Goal: Task Accomplishment & Management: Use online tool/utility

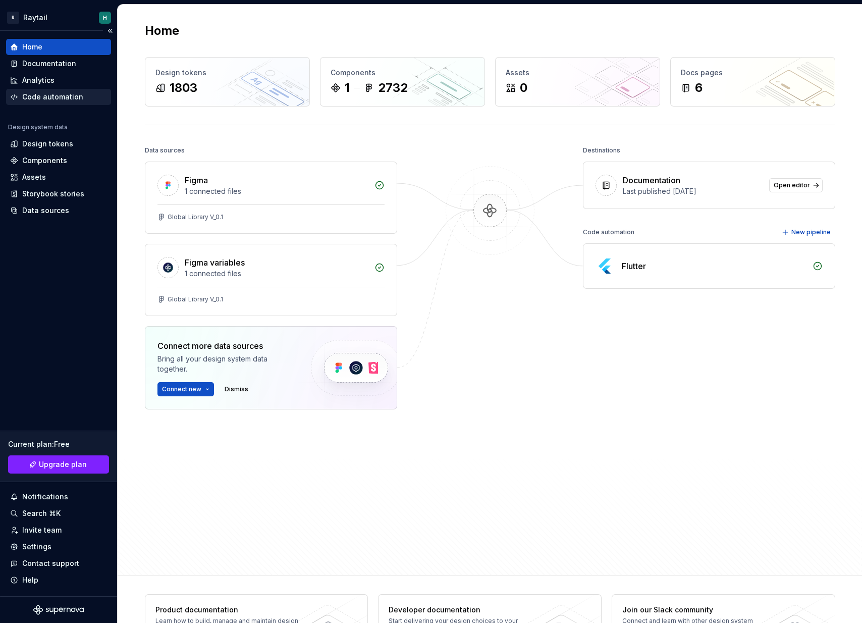
click at [43, 91] on div "Code automation" at bounding box center [58, 97] width 105 height 16
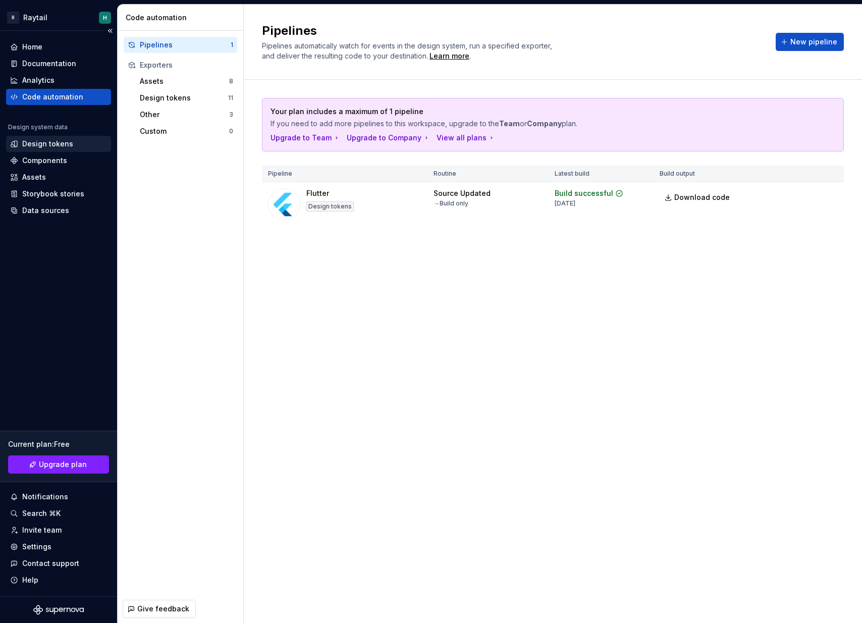
click at [50, 138] on div "Design tokens" at bounding box center [58, 144] width 105 height 16
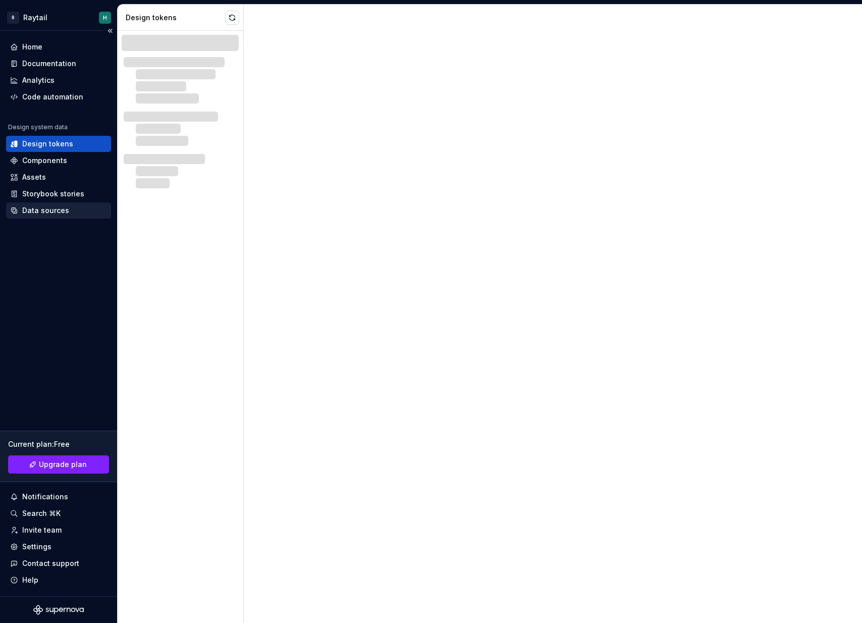
click at [53, 205] on div "Data sources" at bounding box center [45, 210] width 47 height 10
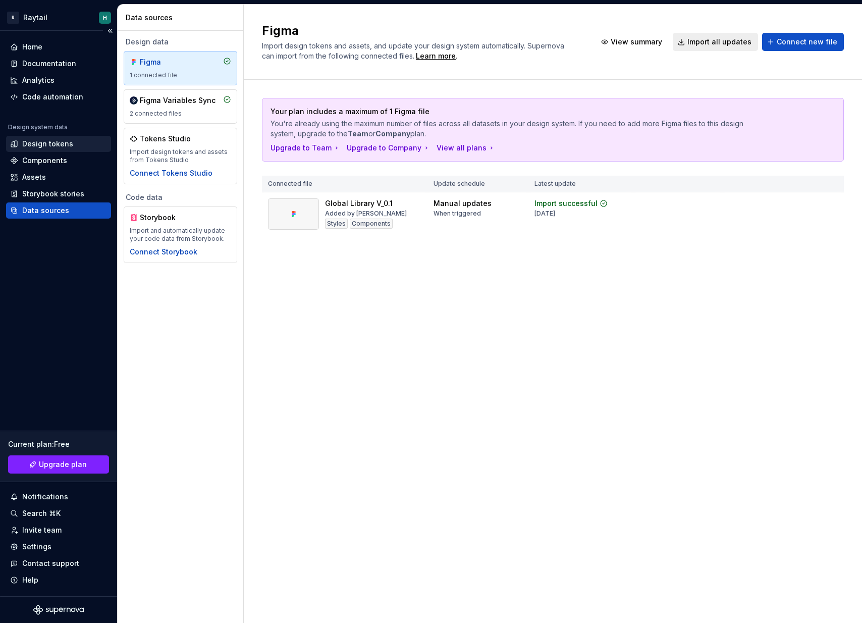
click at [71, 147] on div "Design tokens" at bounding box center [58, 144] width 97 height 10
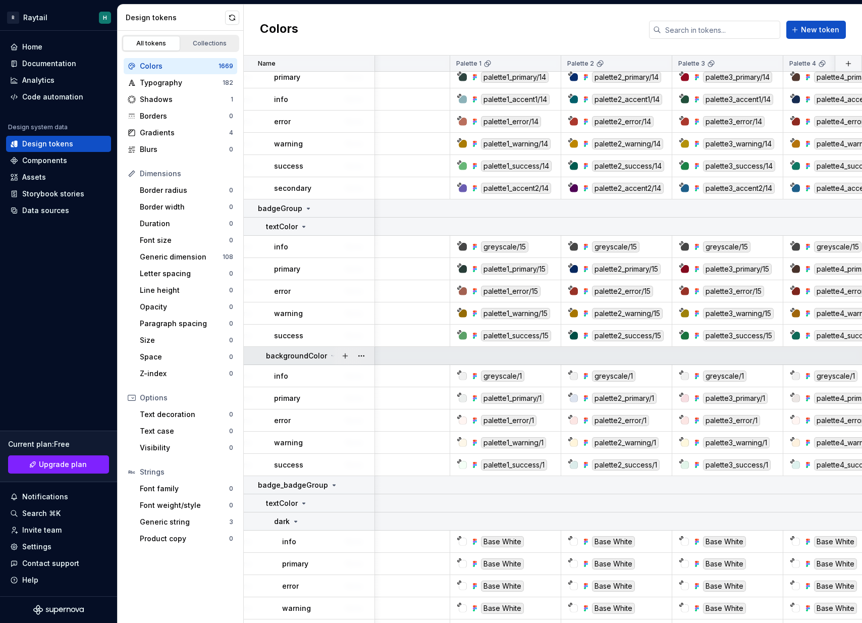
scroll to position [11449, 591]
click at [488, 67] on icon at bounding box center [488, 64] width 8 height 8
click at [549, 66] on html "R Raytail H Home Documentation Analytics Code automation Design system data Des…" at bounding box center [431, 311] width 862 height 623
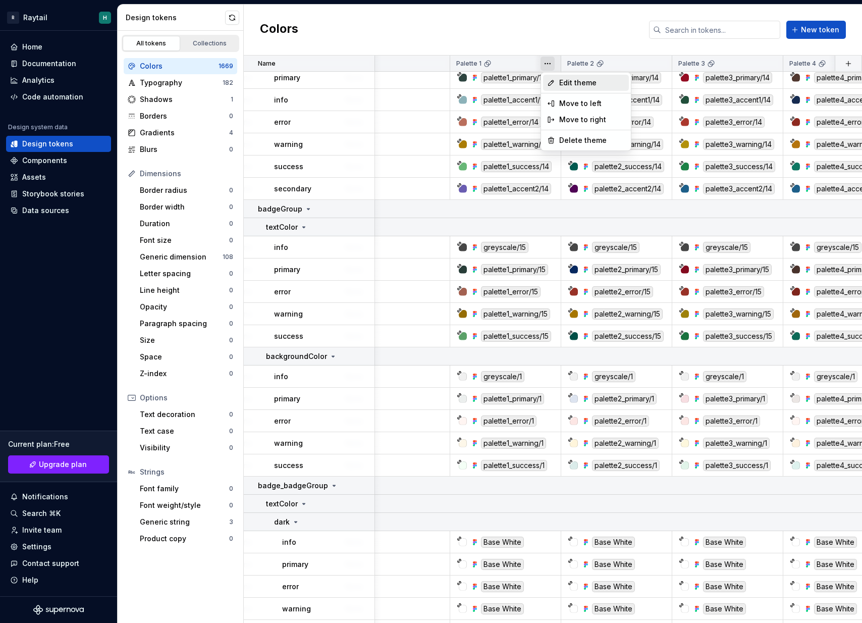
click at [566, 85] on span "Edit theme" at bounding box center [592, 83] width 66 height 10
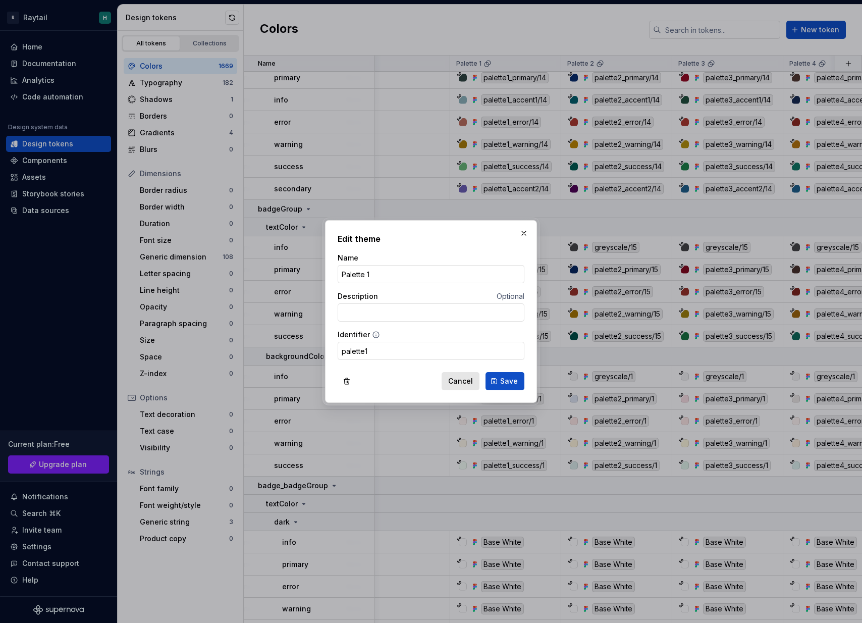
click at [460, 382] on span "Cancel" at bounding box center [460, 381] width 25 height 10
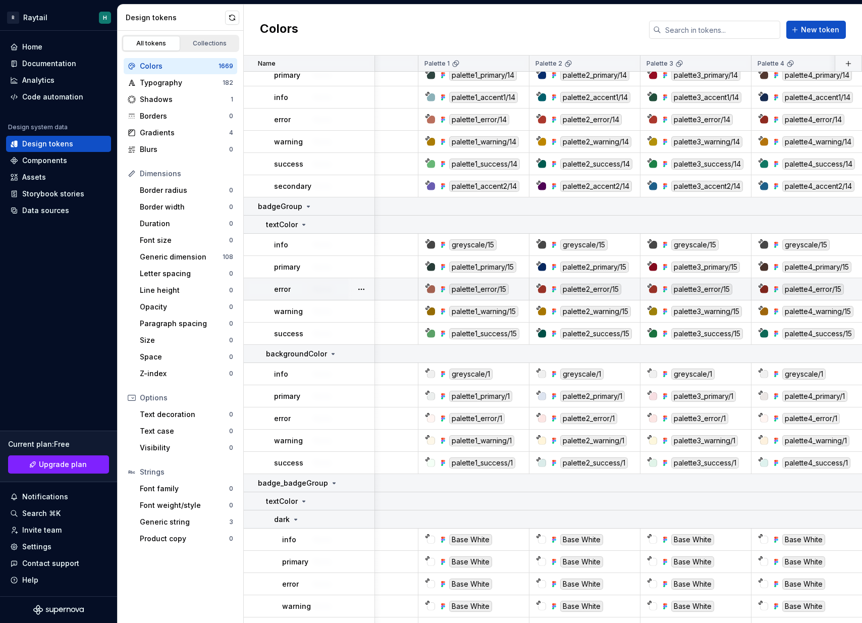
scroll to position [11452, 623]
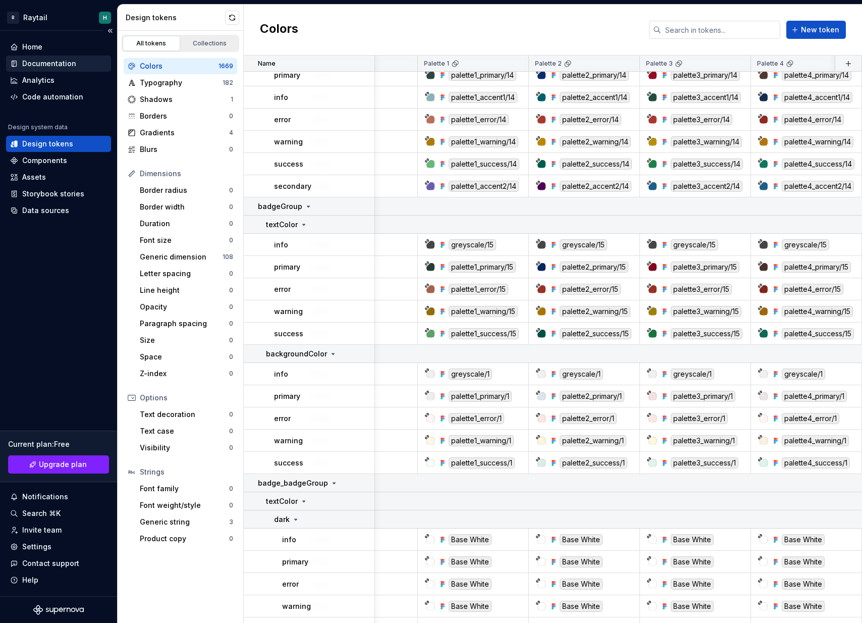
click at [57, 64] on div "Documentation" at bounding box center [49, 64] width 54 height 10
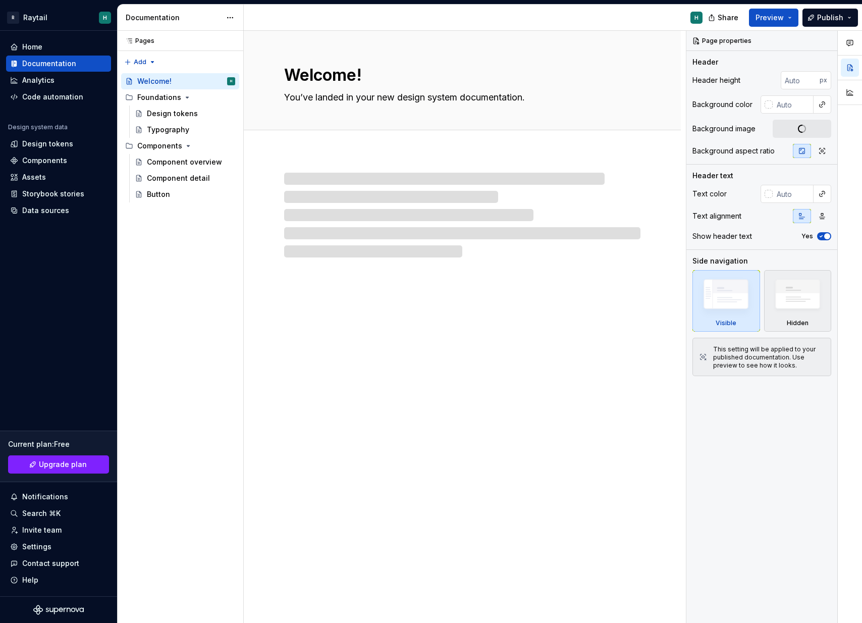
type textarea "*"
click at [48, 95] on div "Code automation" at bounding box center [52, 97] width 61 height 10
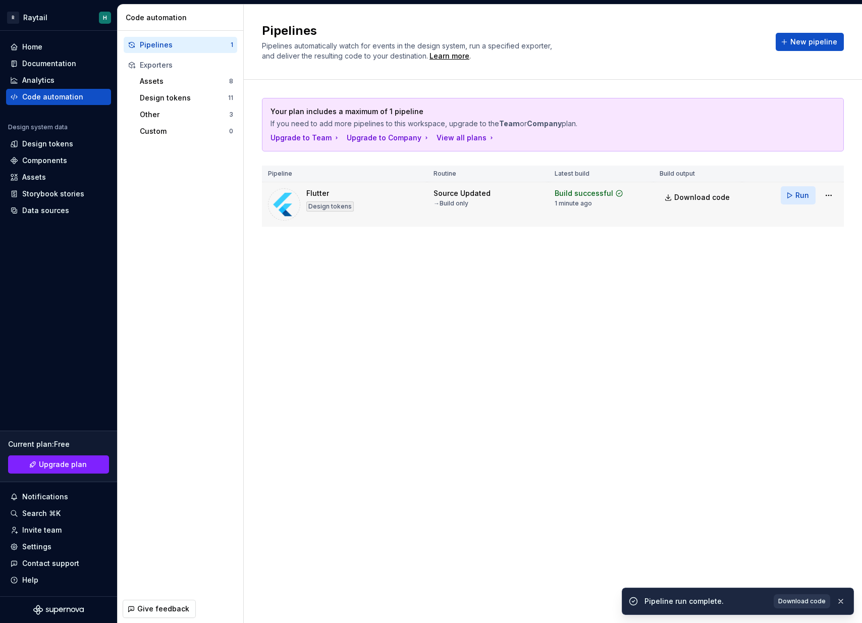
click at [796, 198] on button "Run" at bounding box center [798, 195] width 35 height 18
click at [709, 197] on span "Download code" at bounding box center [702, 197] width 56 height 10
